Goal: Go to known website: Go to known website

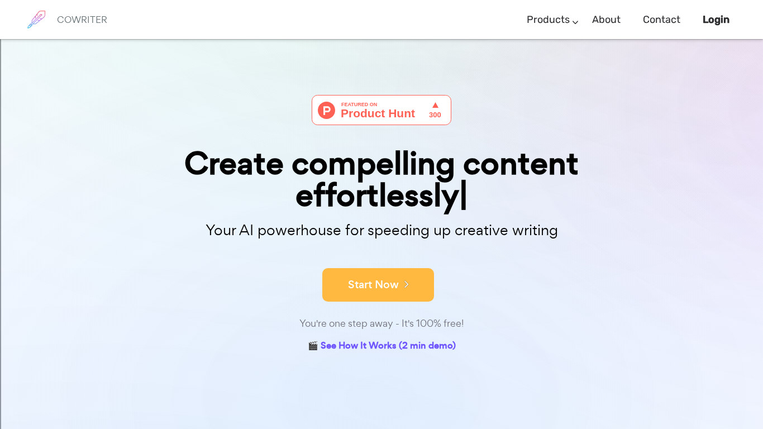
click at [368, 292] on button "Start Now" at bounding box center [378, 285] width 112 height 34
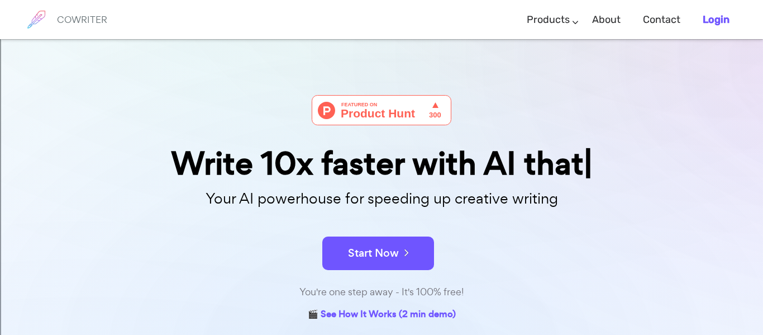
click at [706, 22] on b "Login" at bounding box center [716, 19] width 27 height 12
